Goal: Use online tool/utility: Utilize a website feature to perform a specific function

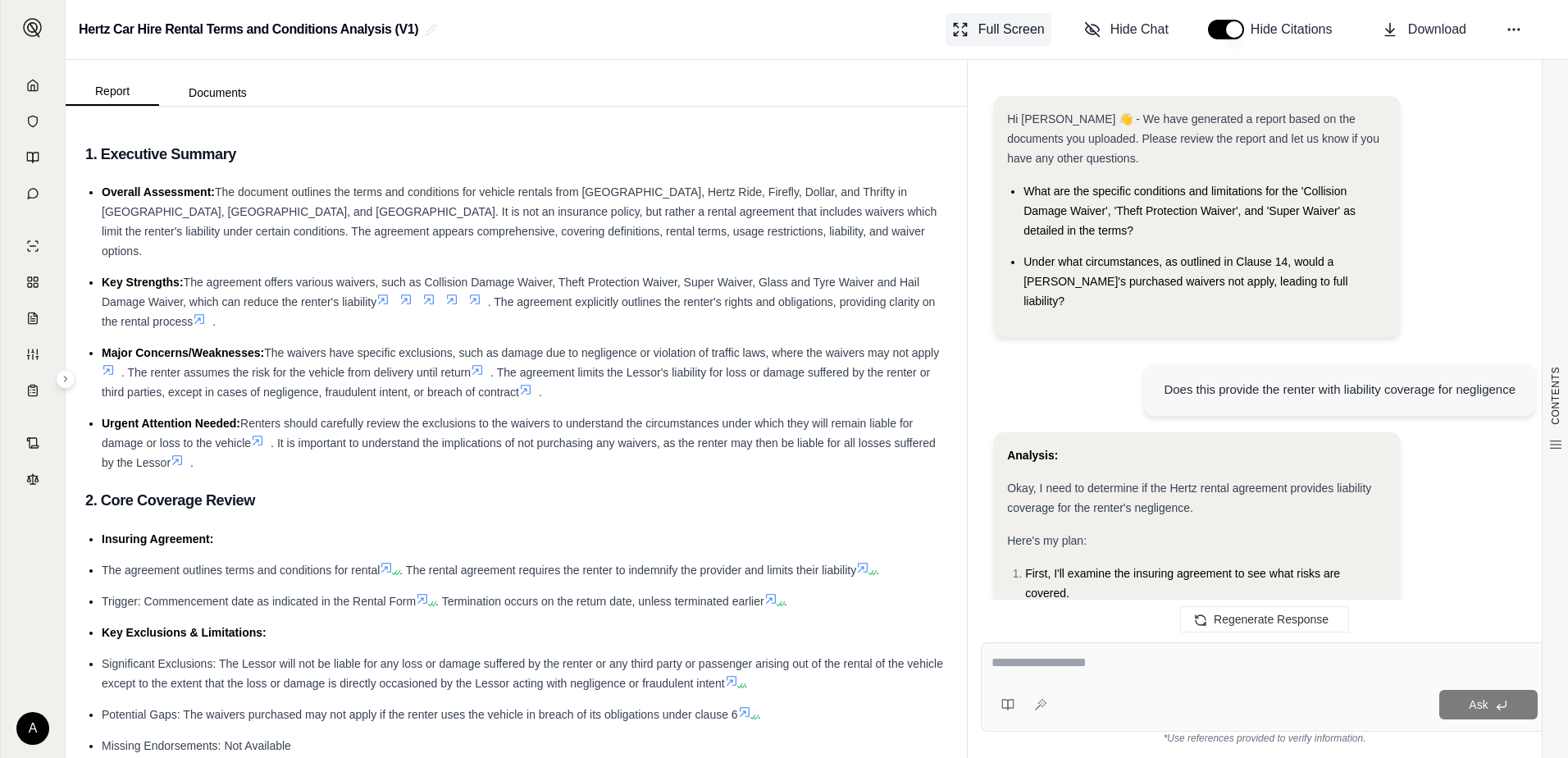
scroll to position [1280, 0]
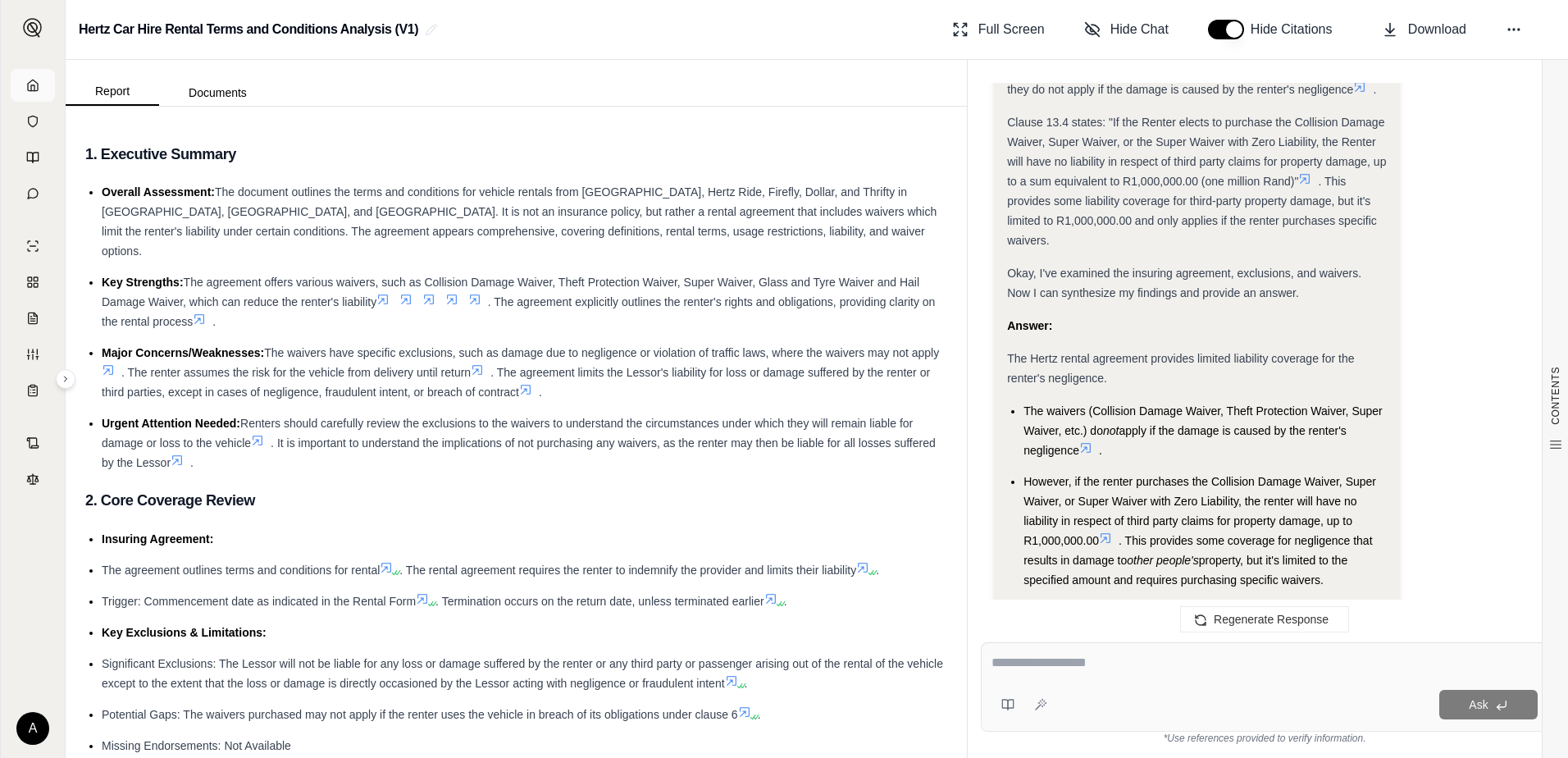
click at [24, 87] on link at bounding box center [33, 85] width 44 height 33
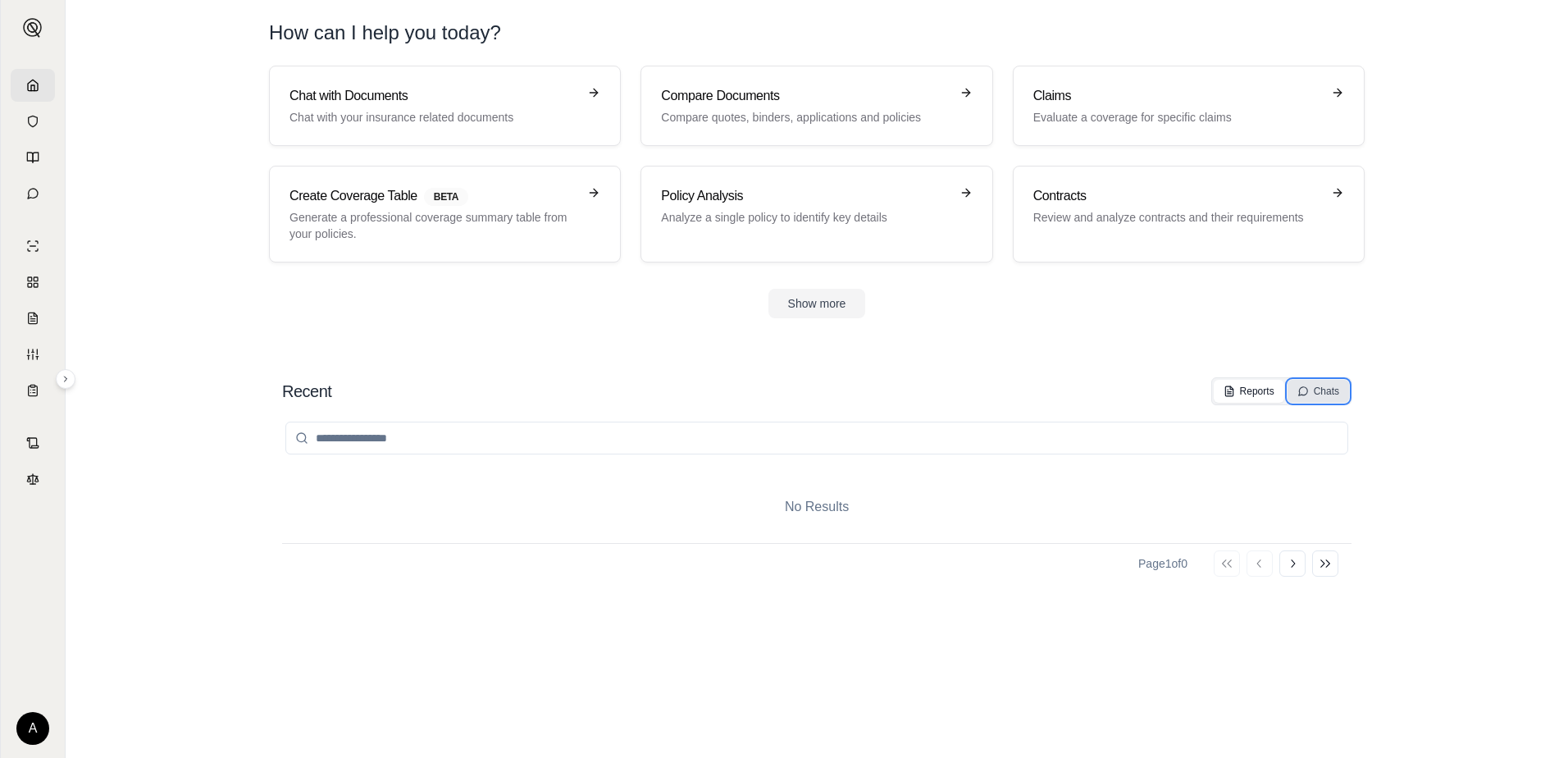
click at [1342, 390] on button "Chats" at bounding box center [1318, 392] width 62 height 23
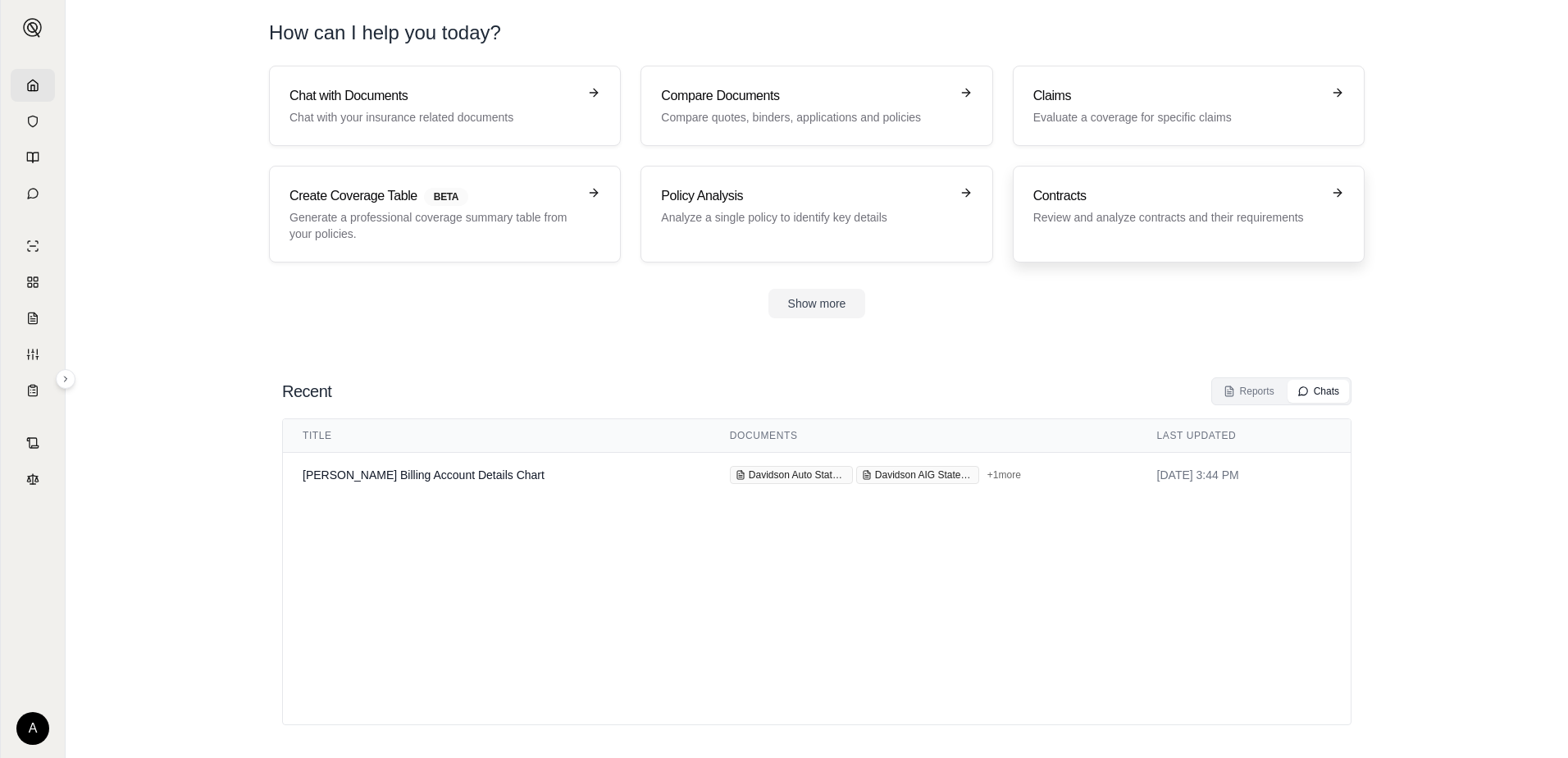
click at [1174, 220] on p "Review and analyze contracts and their requirements" at bounding box center [1177, 218] width 288 height 17
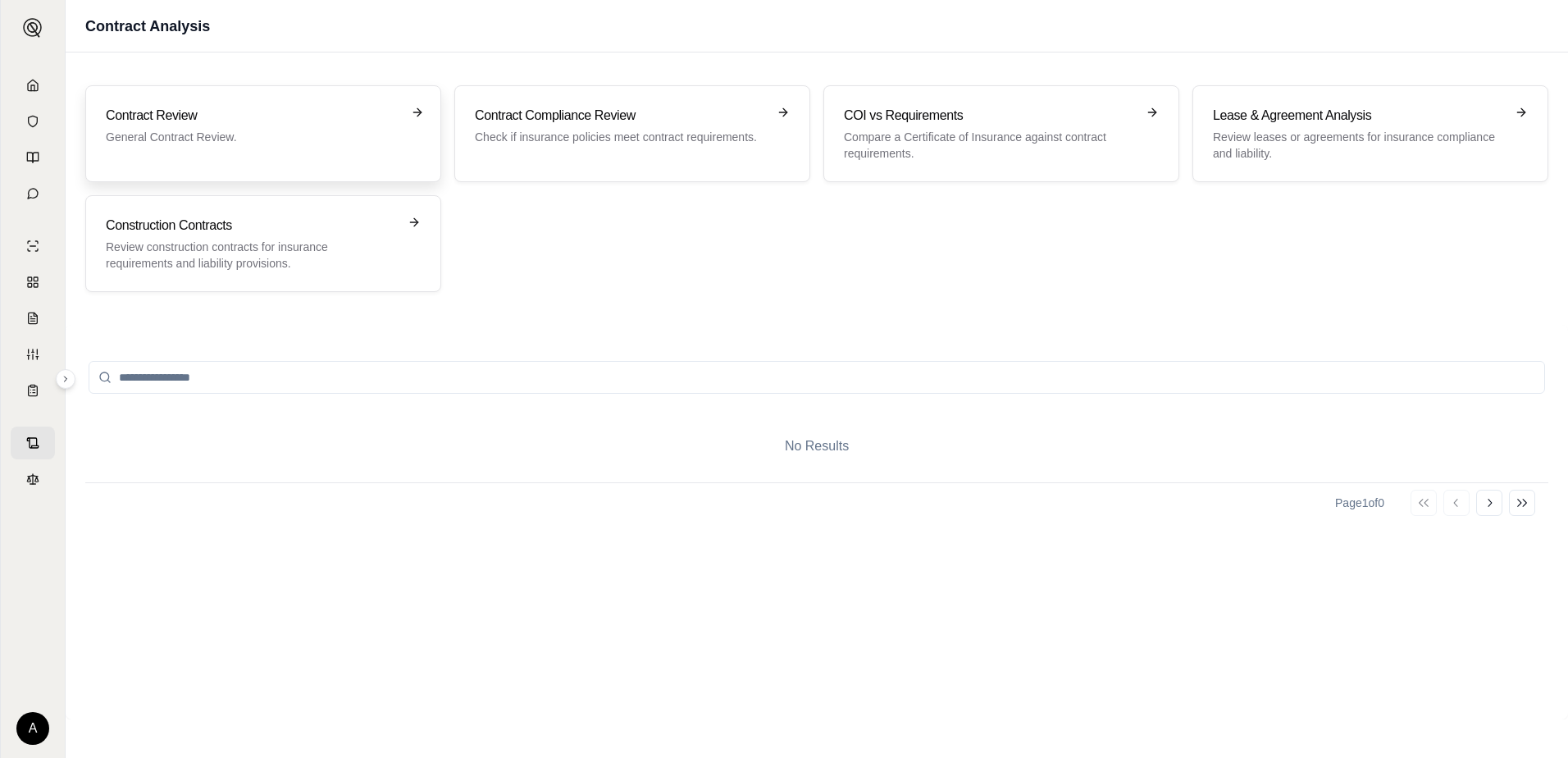
click at [157, 133] on p "General Contract Review." at bounding box center [252, 137] width 292 height 17
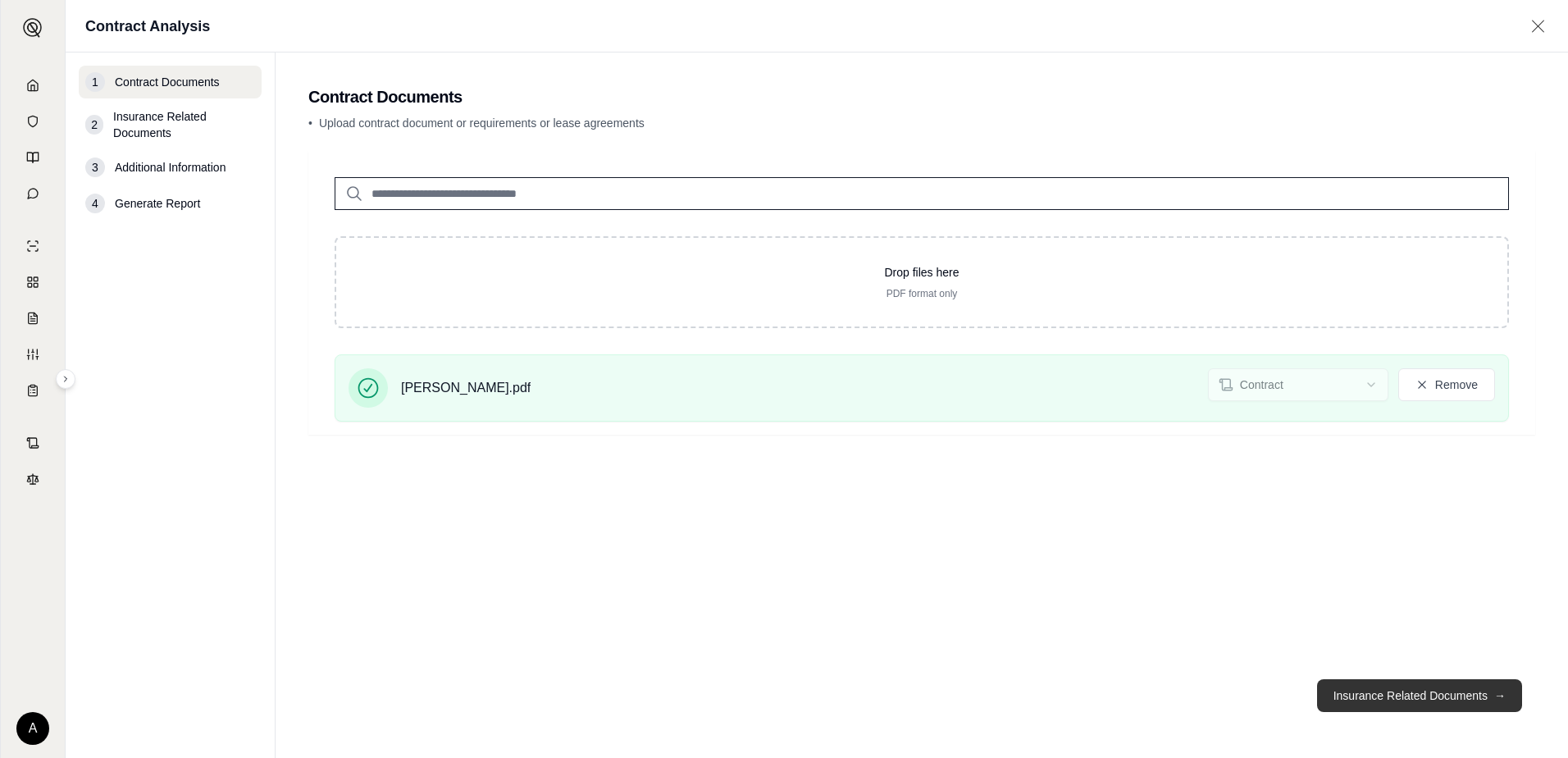
click at [1414, 695] on button "Insurance Related Documents →" at bounding box center [1419, 695] width 205 height 33
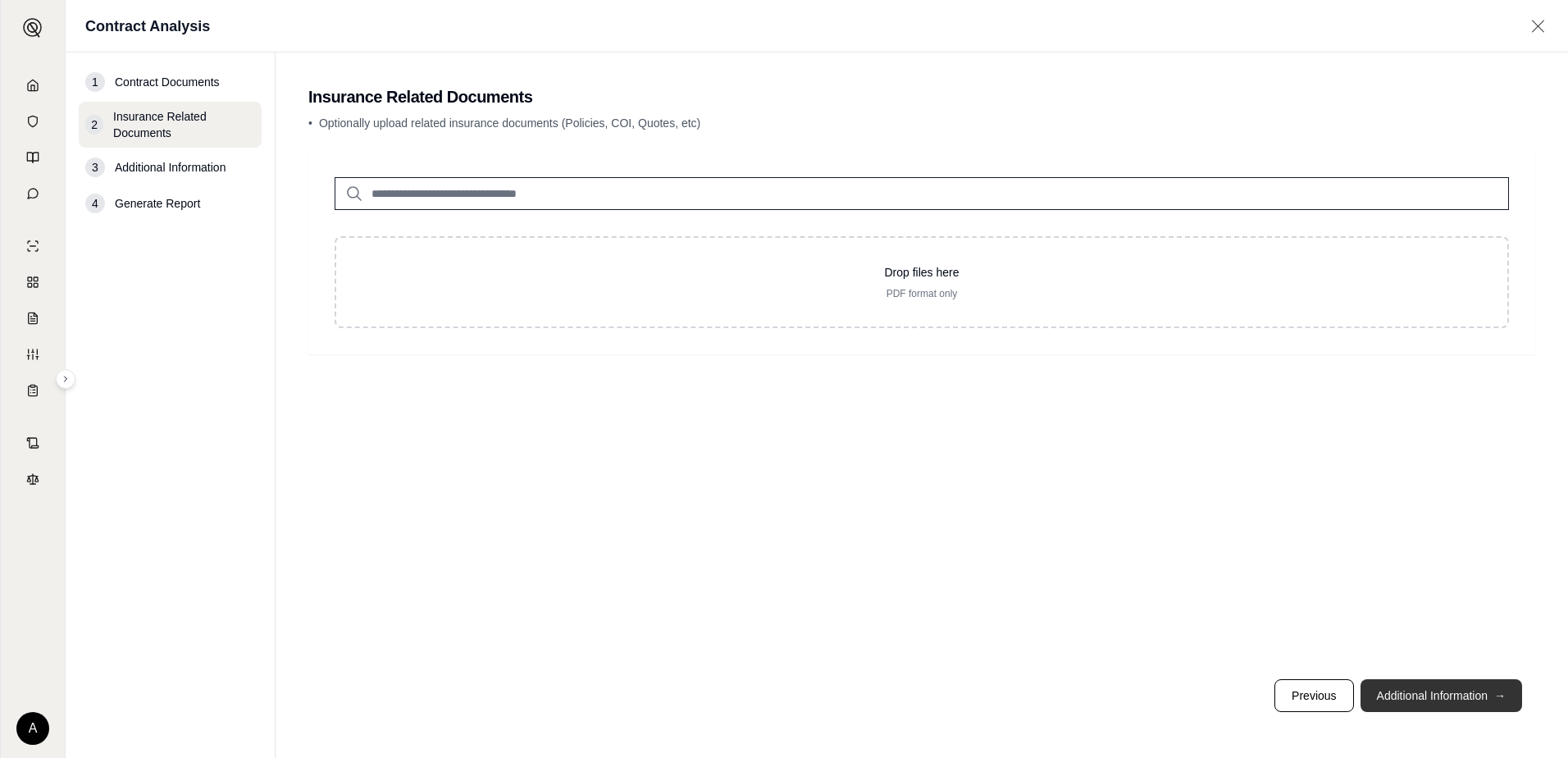
click at [1459, 695] on button "Additional Information →" at bounding box center [1441, 695] width 162 height 33
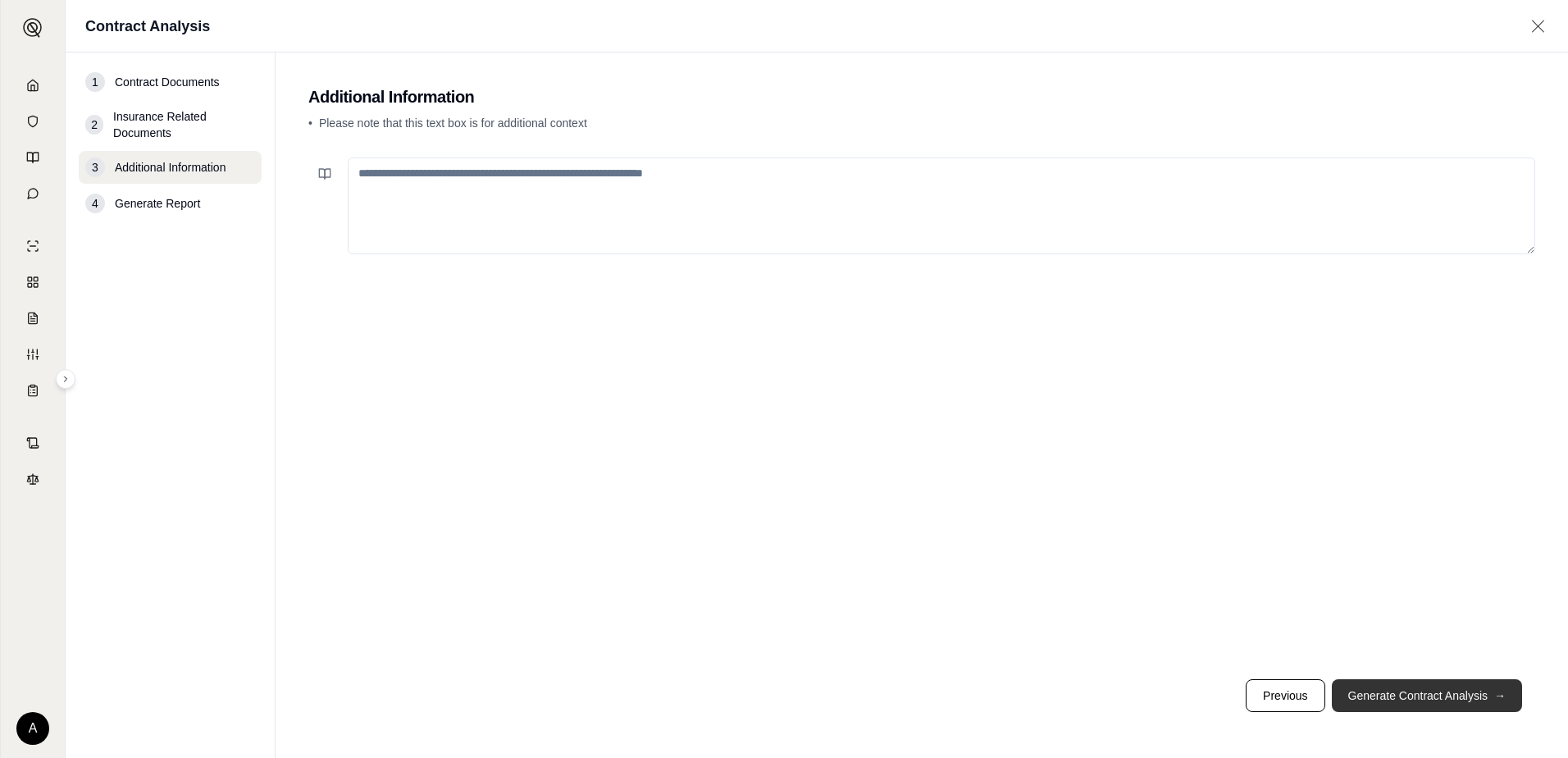
click at [1441, 682] on button "Generate Contract Analysis →" at bounding box center [1427, 695] width 190 height 33
